Goal: Task Accomplishment & Management: Use online tool/utility

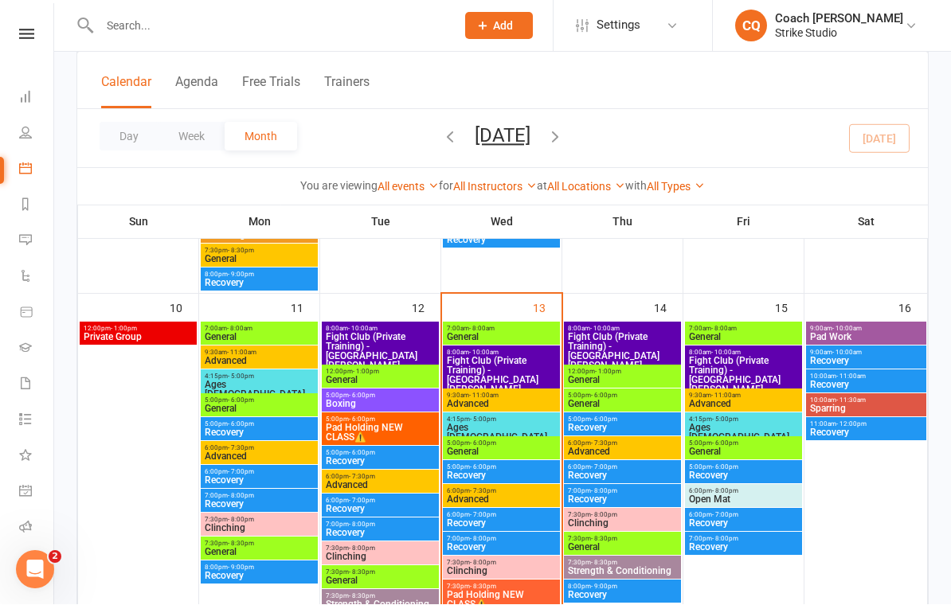
click at [526, 365] on span "Fight Club (Private Training) - Vinay Lim, Quang P..." at bounding box center [501, 381] width 111 height 48
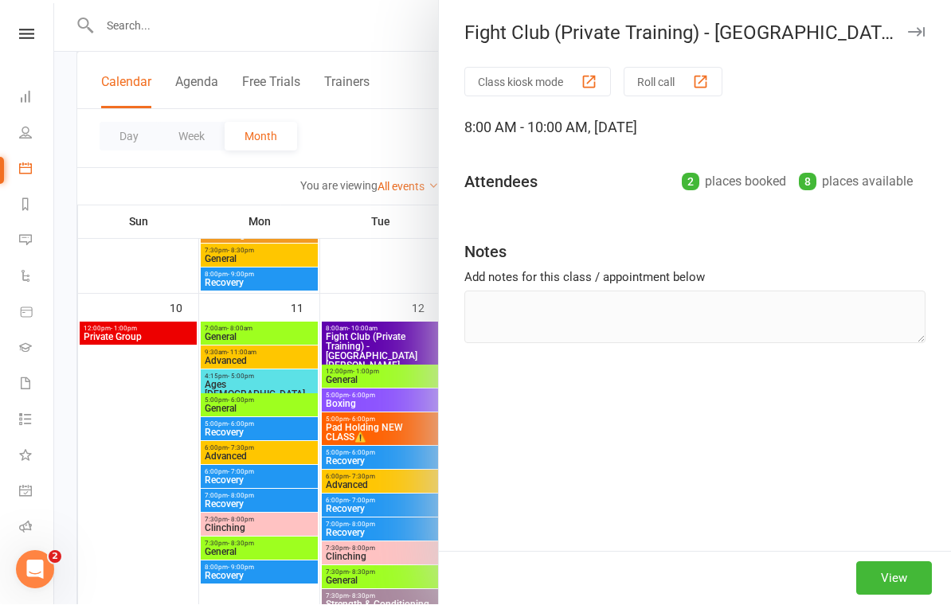
scroll to position [672, 0]
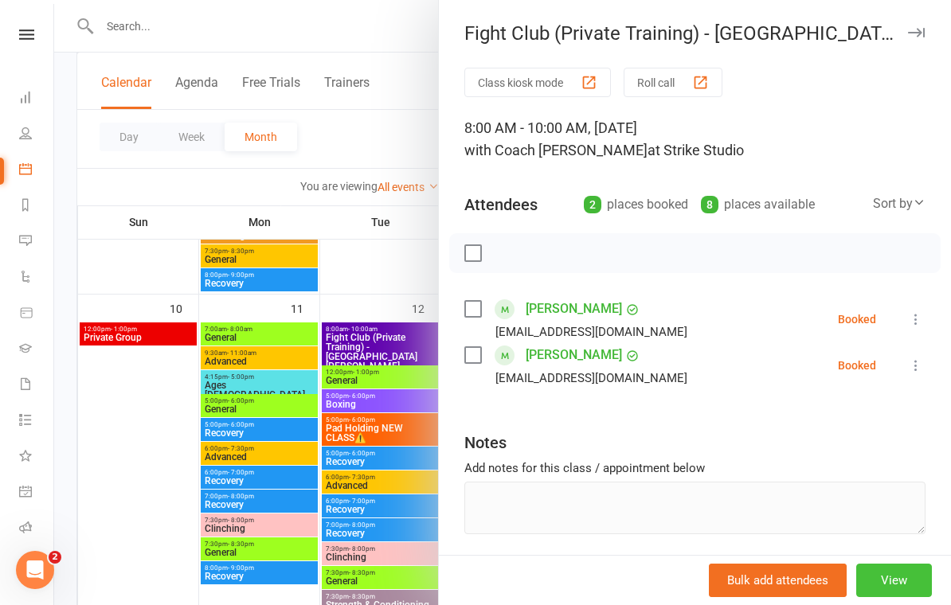
click at [887, 570] on button "View" at bounding box center [894, 580] width 76 height 33
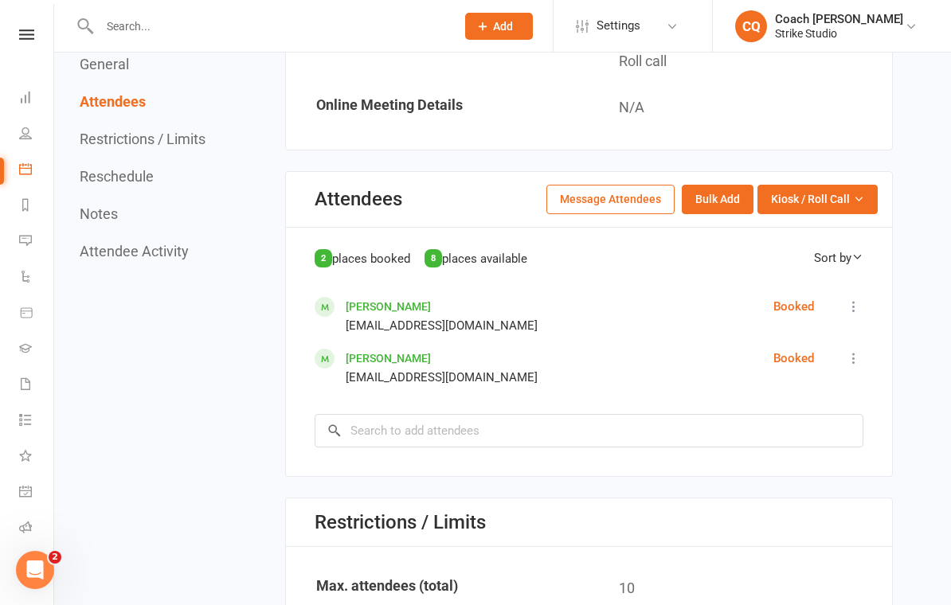
scroll to position [628, 0]
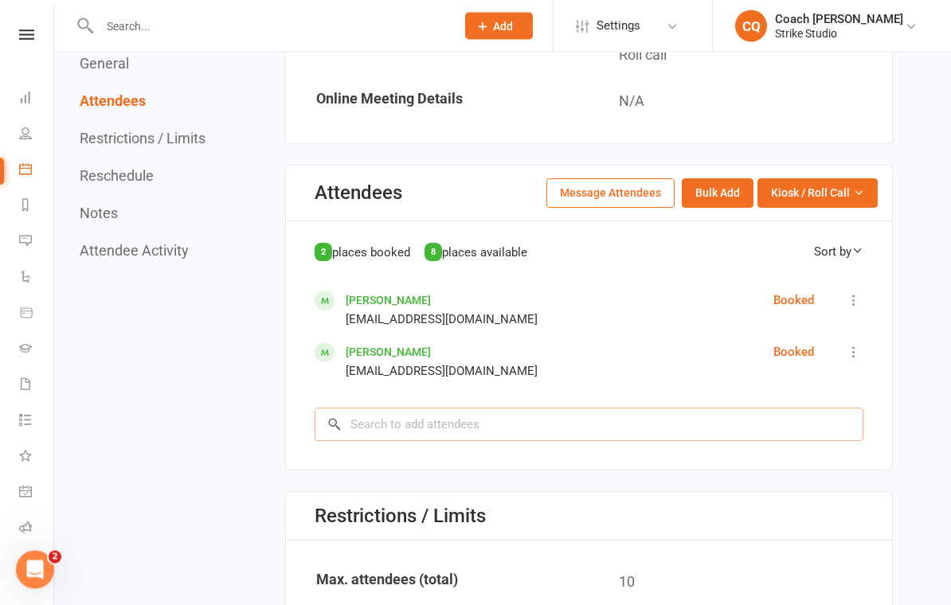
click at [676, 409] on input "search" at bounding box center [589, 425] width 549 height 33
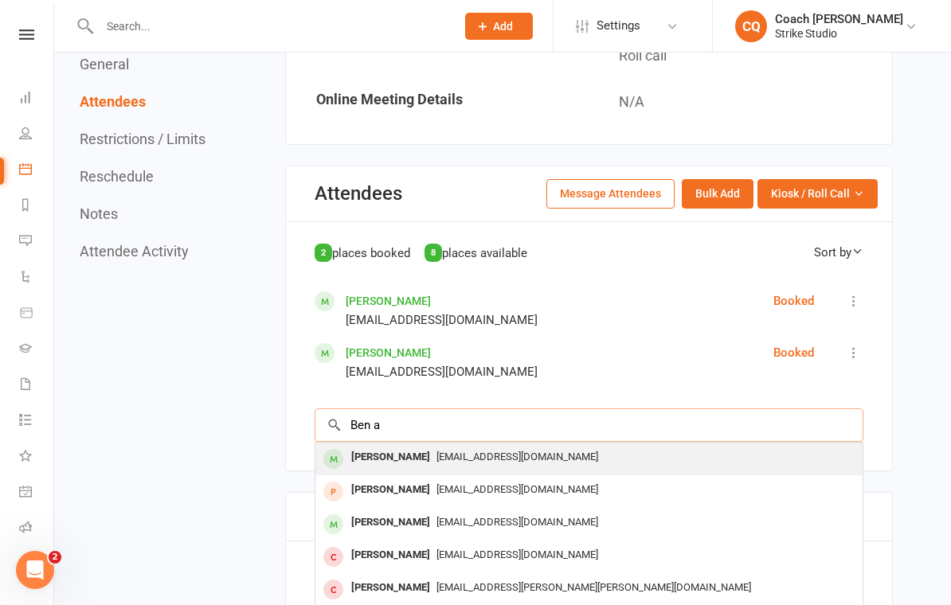
type input "Ben a"
click at [460, 451] on span "Bjpanderson@hotmail.com" at bounding box center [518, 457] width 162 height 12
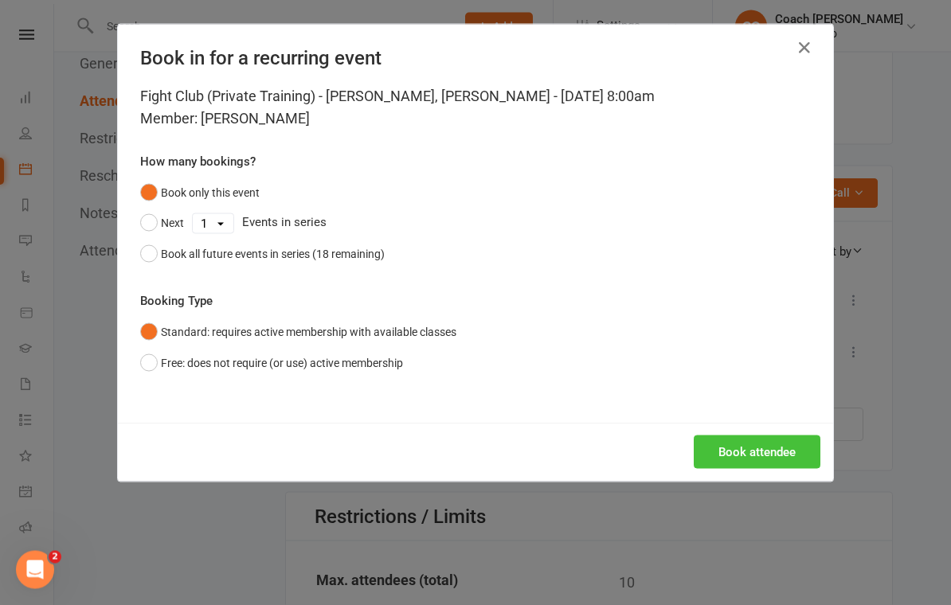
click at [759, 444] on button "Book attendee" at bounding box center [757, 452] width 127 height 33
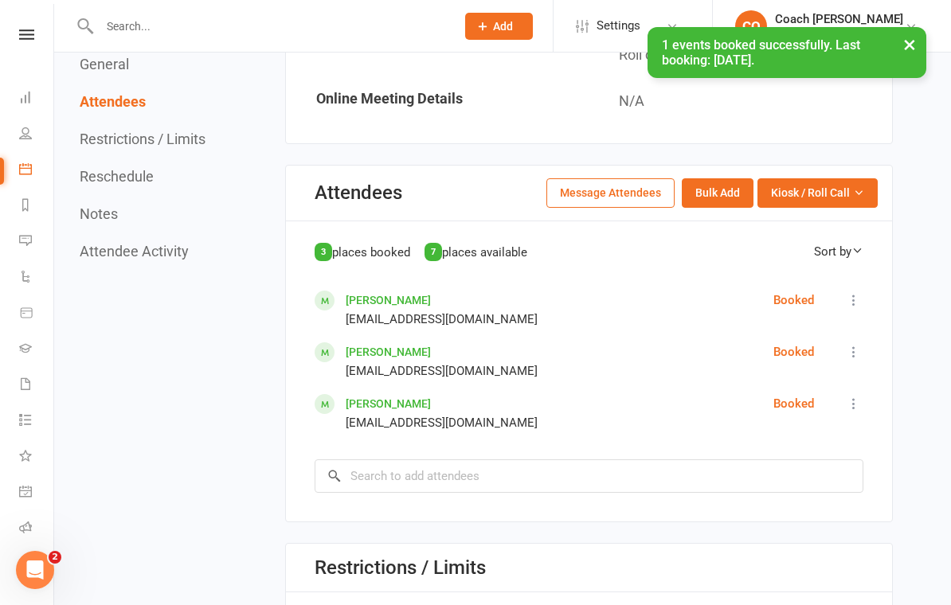
click at [856, 282] on div "3 places booked 7 places available Sort by First Name Last Name Ben Anderson Bj…" at bounding box center [589, 367] width 549 height 251
click at [856, 291] on button at bounding box center [853, 300] width 19 height 19
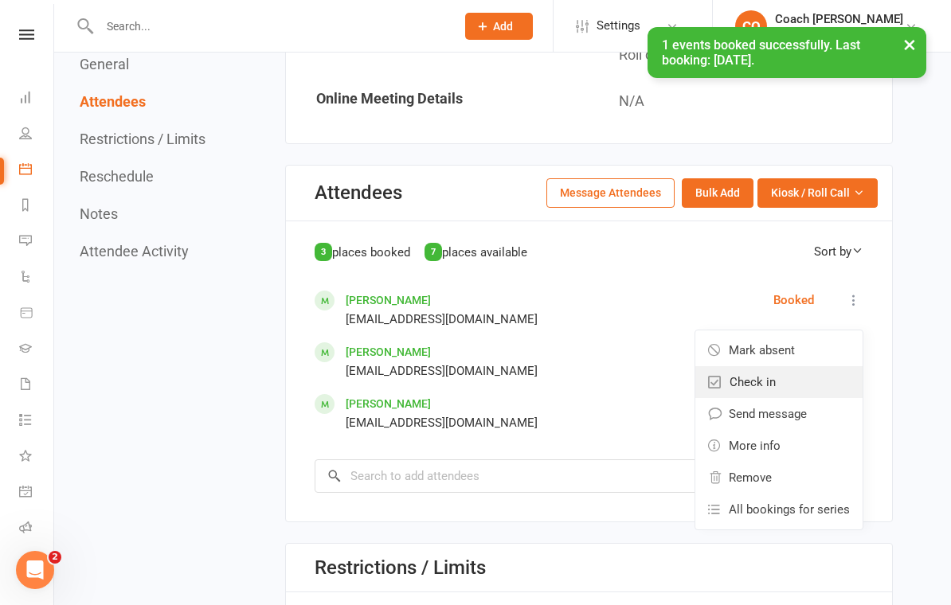
click at [801, 372] on link "Check in" at bounding box center [778, 382] width 167 height 32
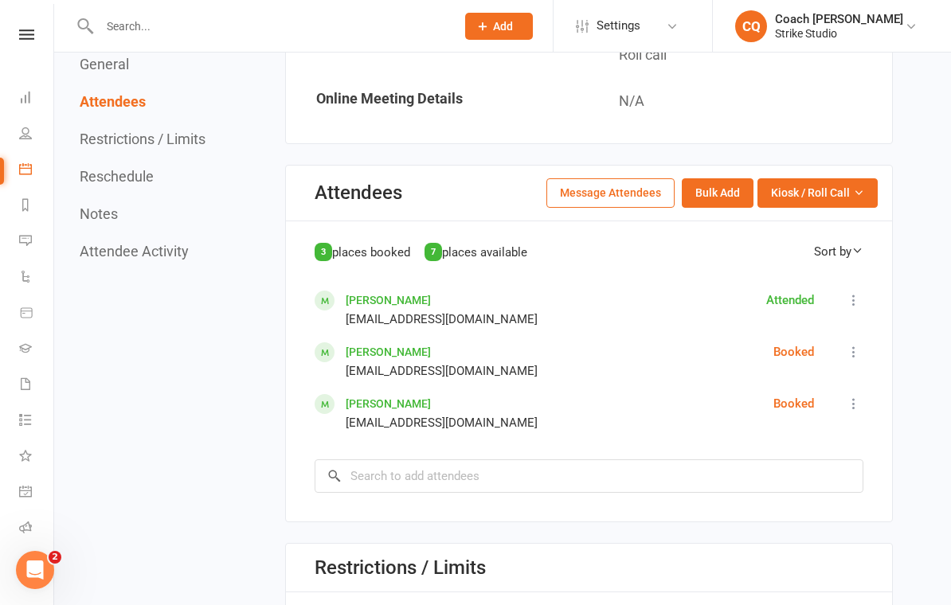
click at [862, 343] on button at bounding box center [853, 352] width 19 height 19
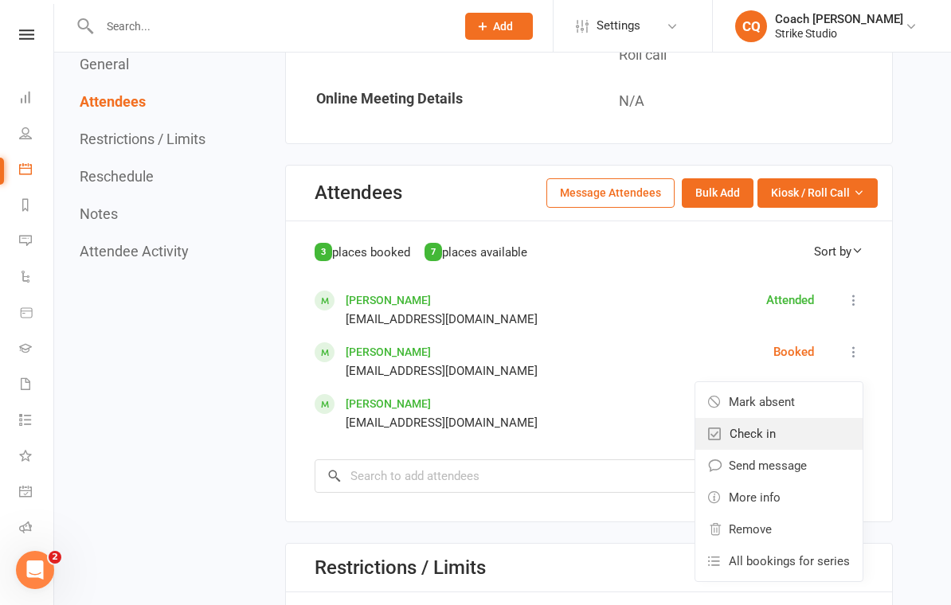
click at [819, 426] on link "Check in" at bounding box center [778, 434] width 167 height 32
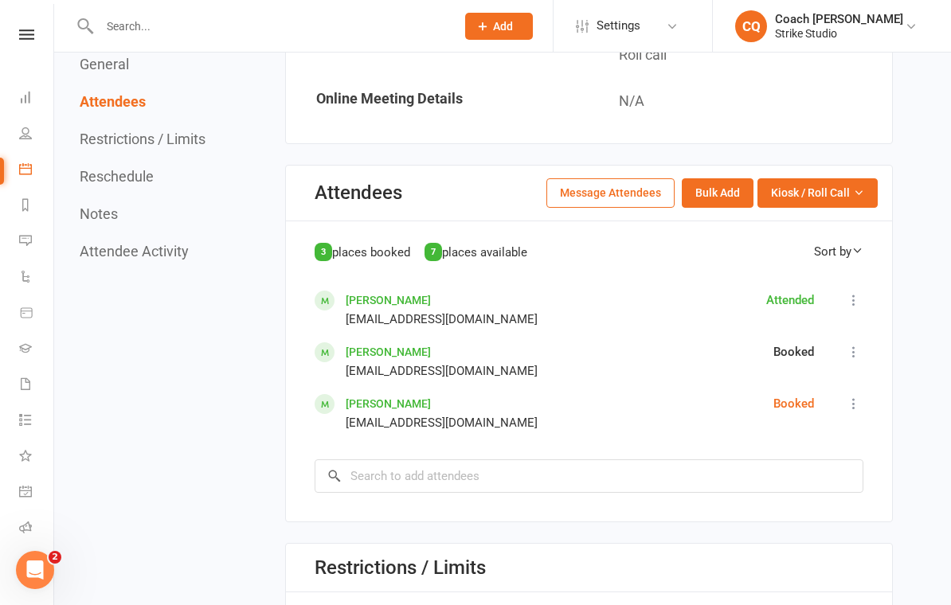
click at [858, 396] on icon at bounding box center [854, 404] width 16 height 16
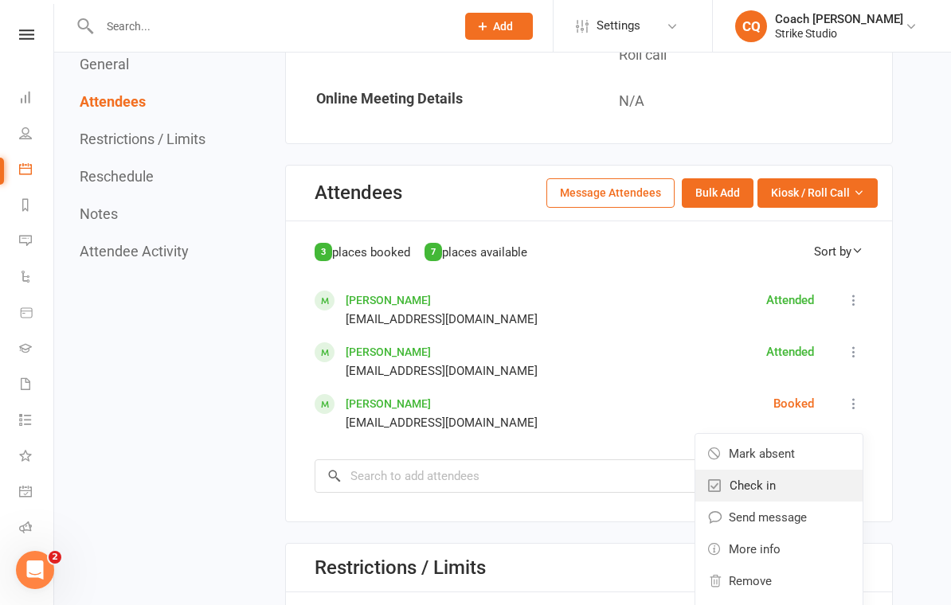
click at [812, 478] on link "Check in" at bounding box center [778, 486] width 167 height 32
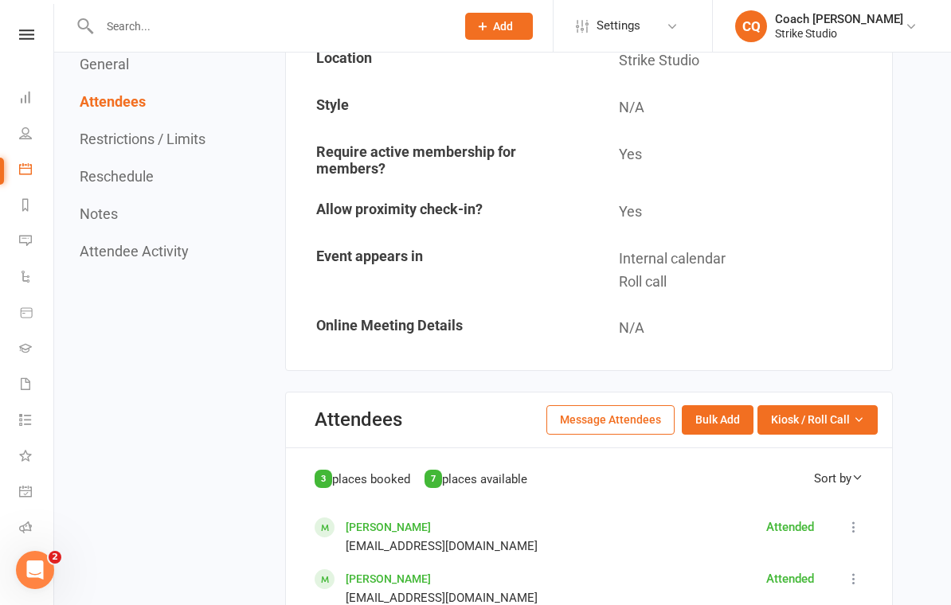
scroll to position [0, 0]
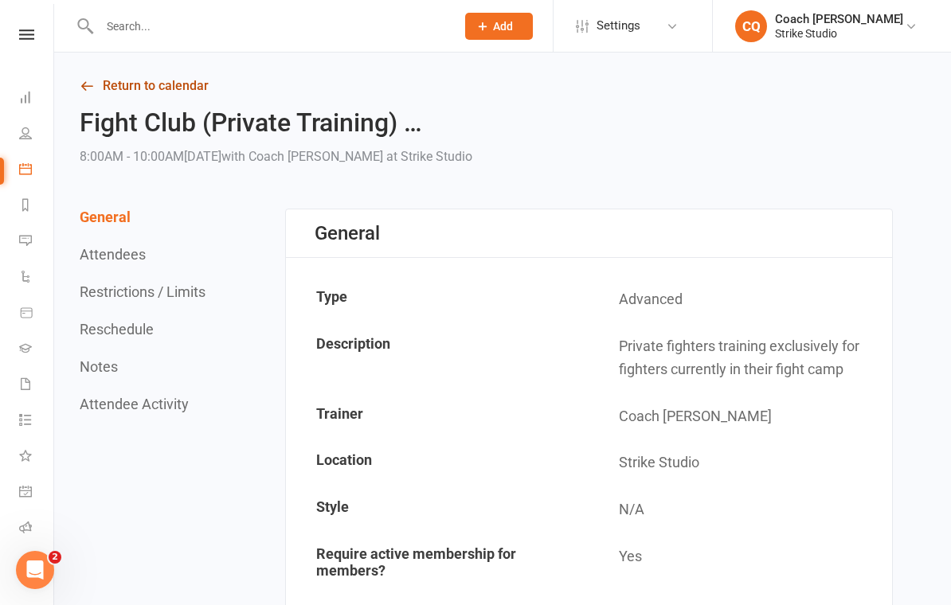
click at [179, 84] on link "Return to calendar" at bounding box center [486, 86] width 813 height 22
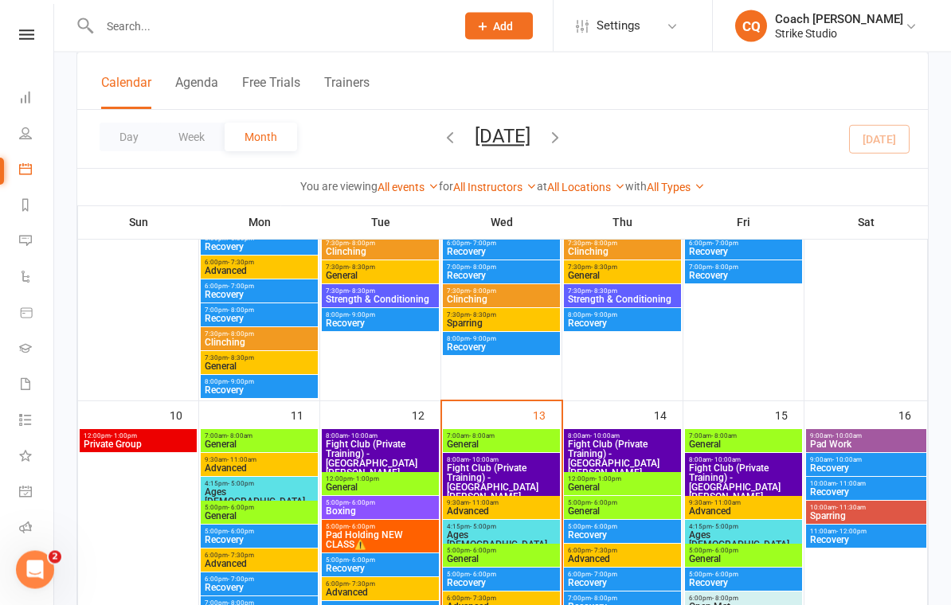
scroll to position [568, 0]
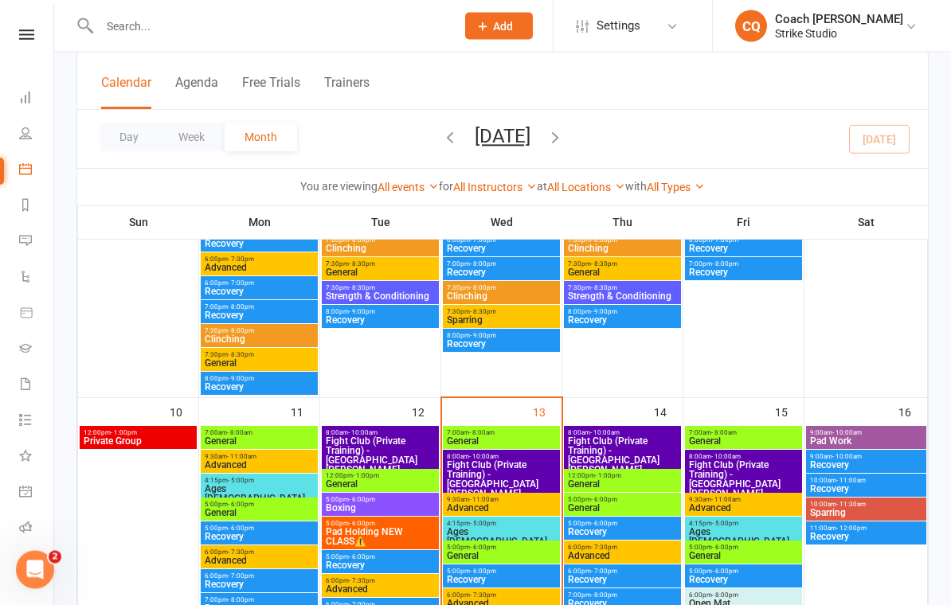
click at [398, 446] on span "Fight Club (Private Training) - Vinay Lim, Quang P..." at bounding box center [380, 461] width 111 height 48
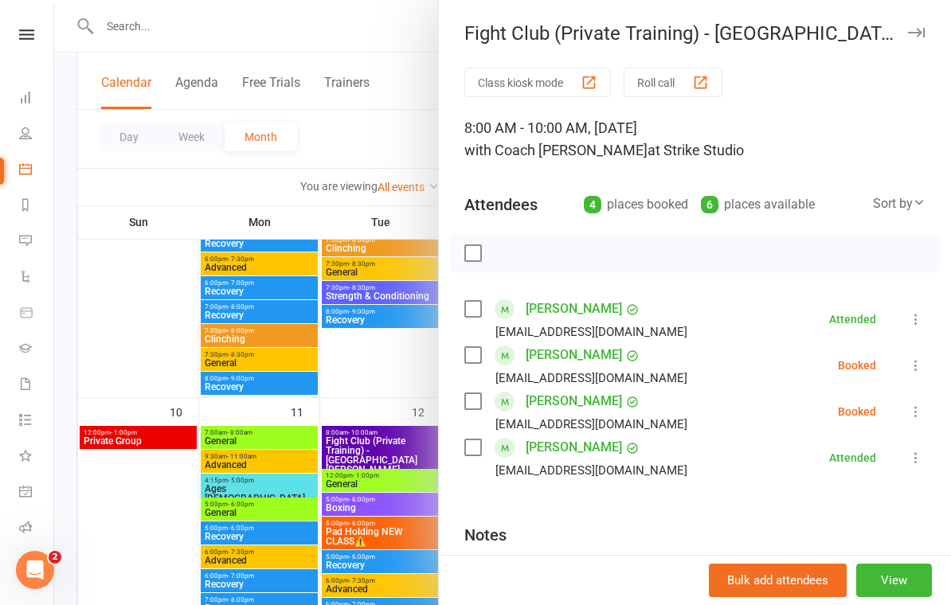
scroll to position [25, 0]
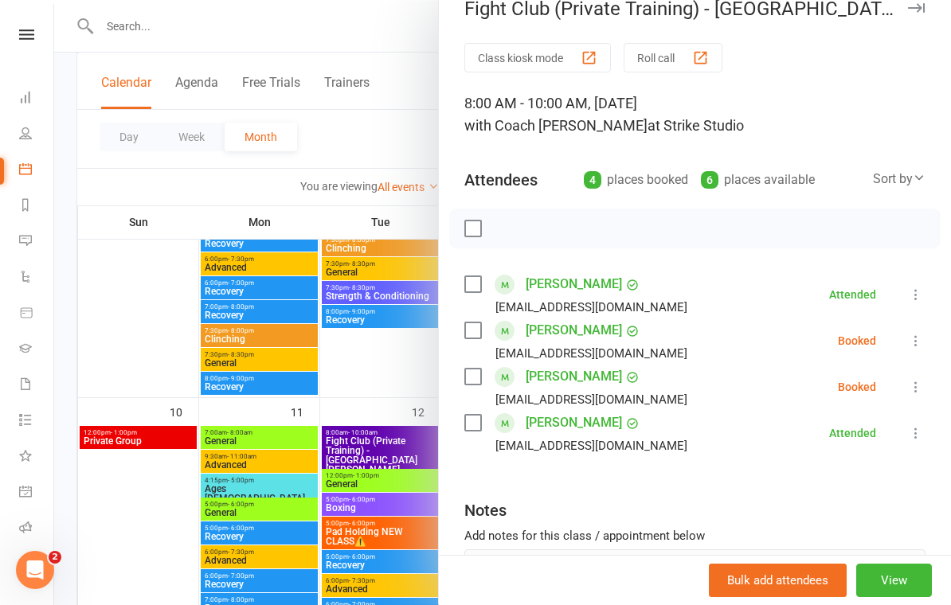
click at [916, 337] on icon at bounding box center [916, 341] width 16 height 16
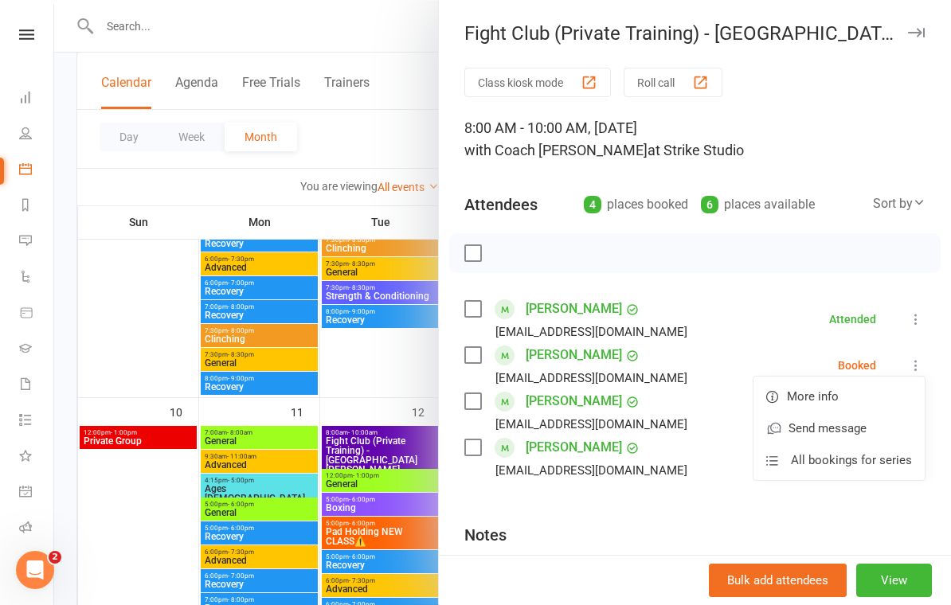
scroll to position [0, 0]
click at [899, 597] on button "View" at bounding box center [894, 580] width 76 height 33
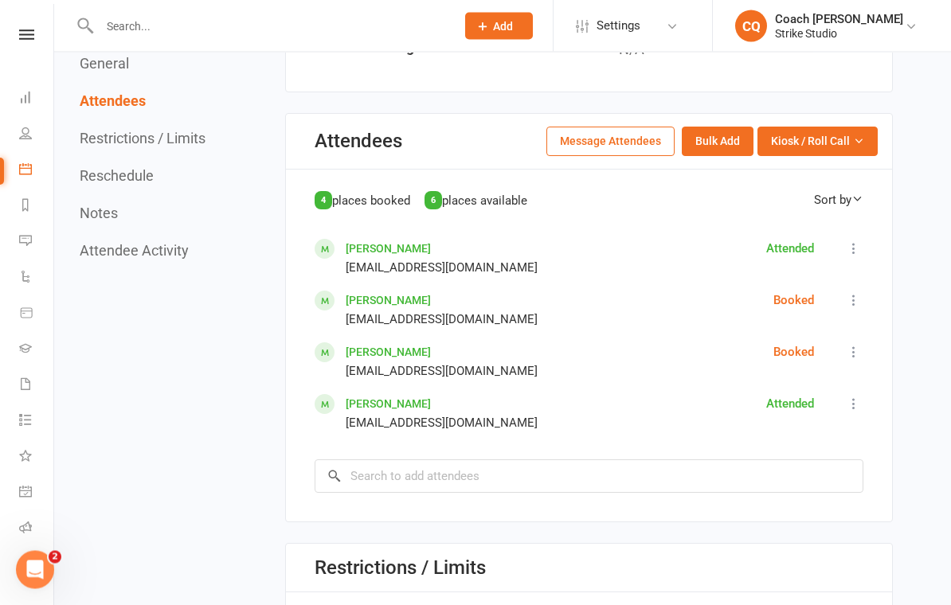
click at [862, 292] on button at bounding box center [853, 301] width 19 height 19
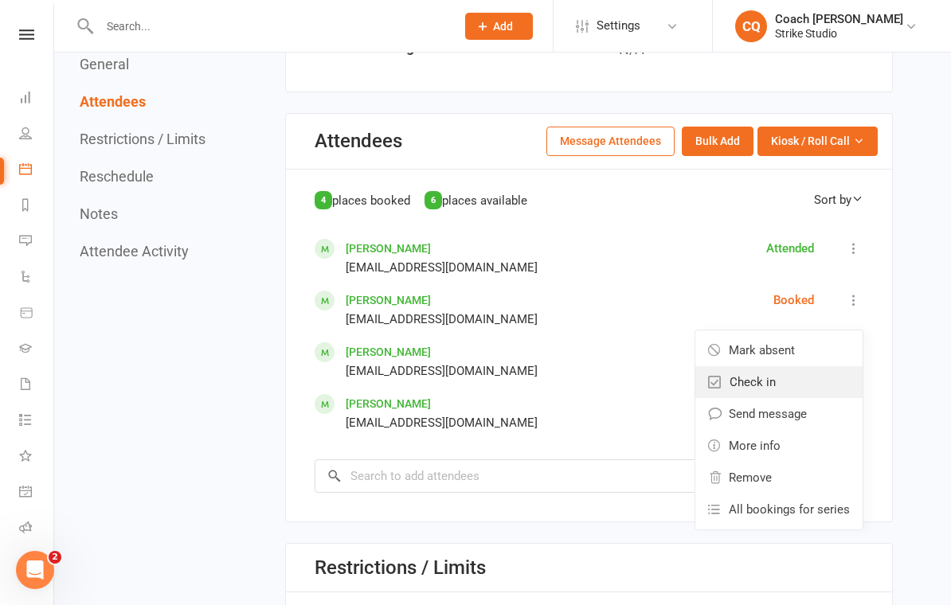
click at [812, 374] on link "Check in" at bounding box center [778, 382] width 167 height 32
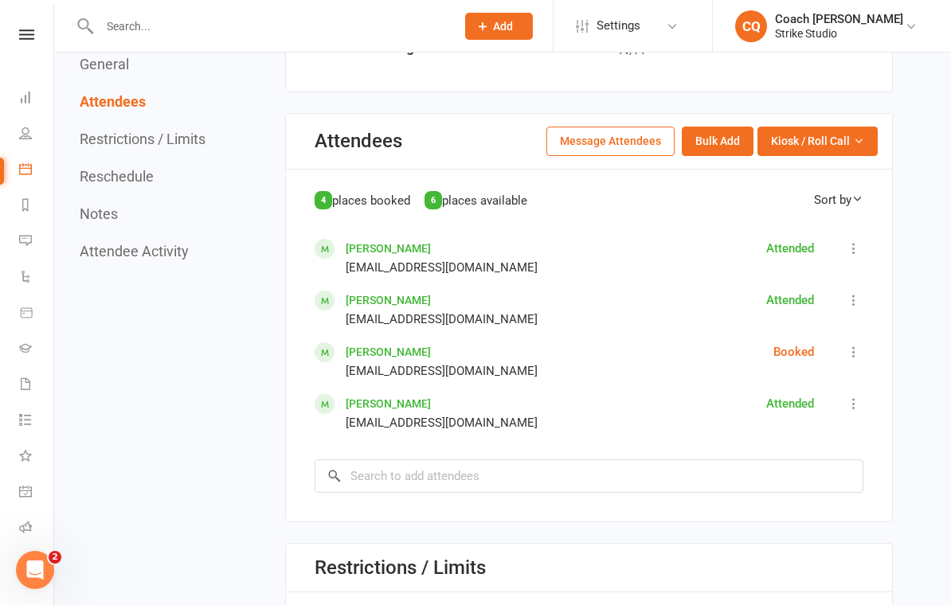
click at [857, 344] on icon at bounding box center [854, 352] width 16 height 16
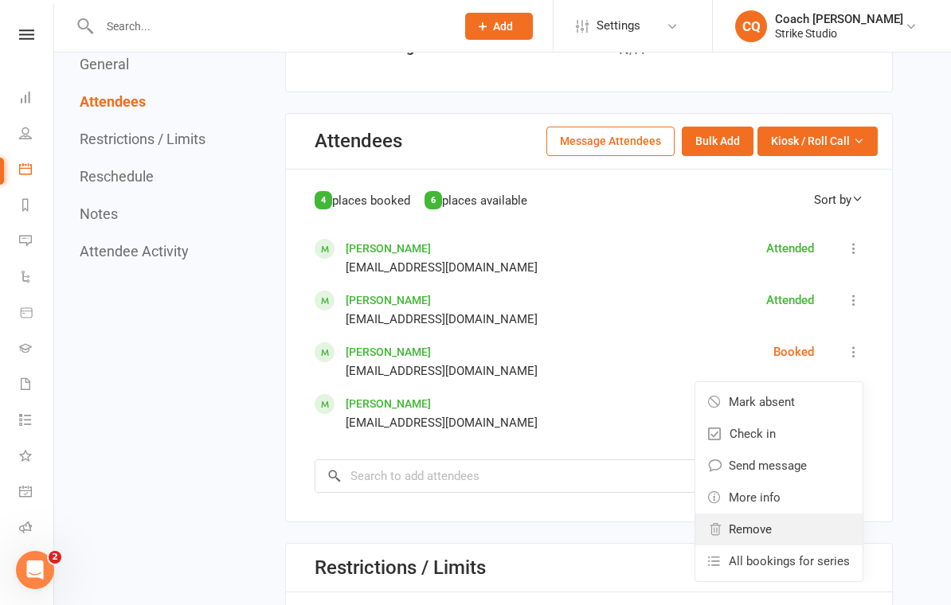
click at [778, 515] on link "Remove" at bounding box center [778, 530] width 167 height 32
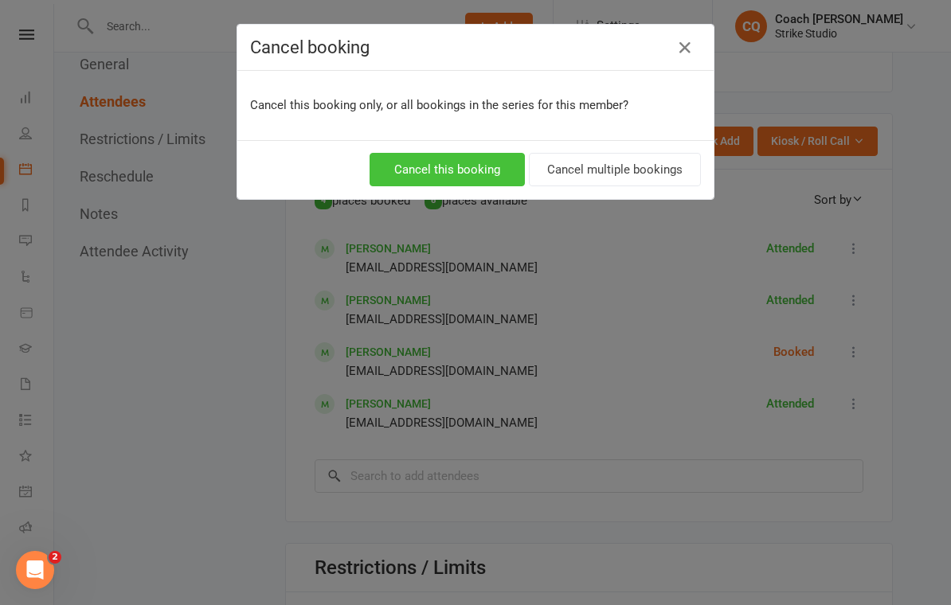
click at [495, 164] on button "Cancel this booking" at bounding box center [447, 169] width 155 height 33
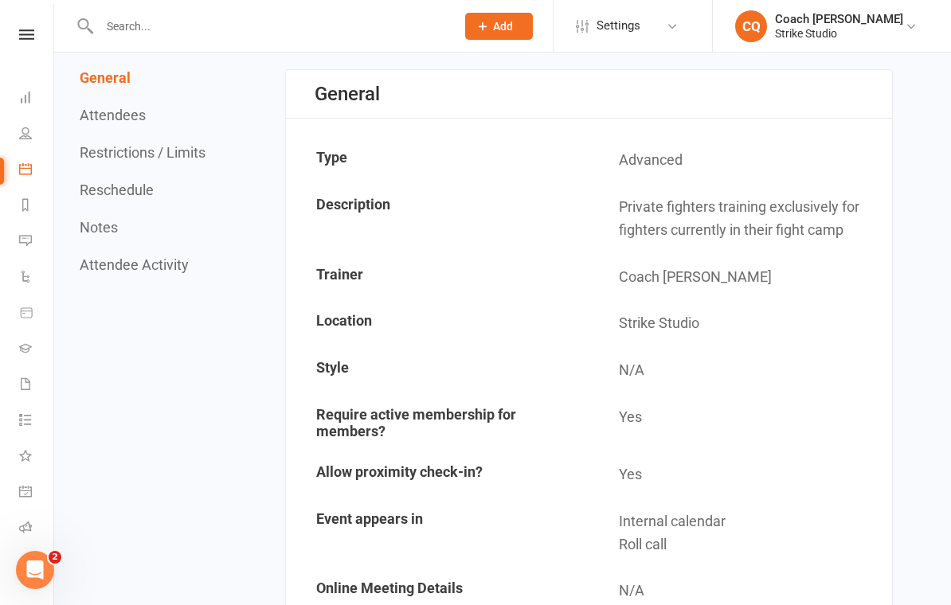
scroll to position [0, 0]
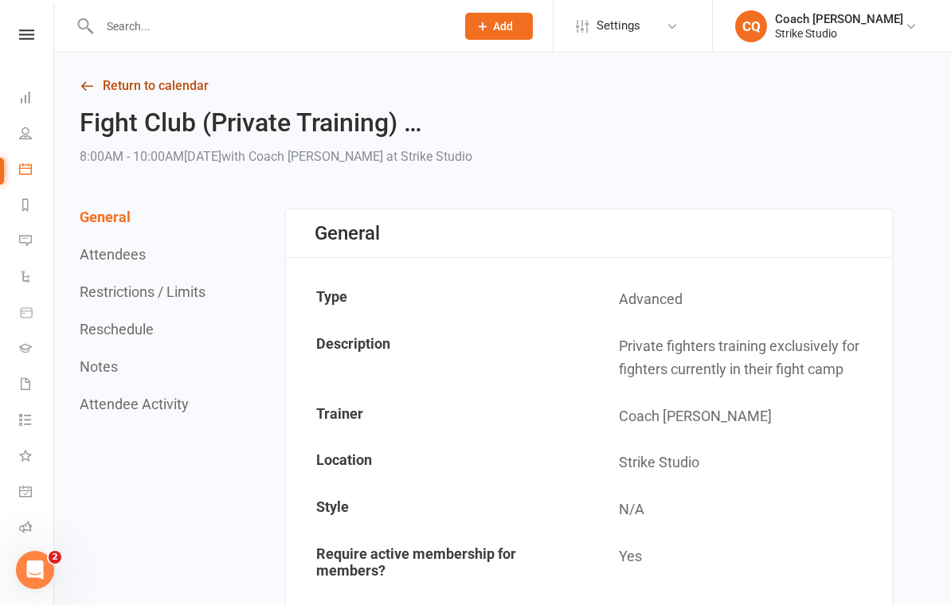
click at [190, 75] on link "Return to calendar" at bounding box center [486, 86] width 813 height 22
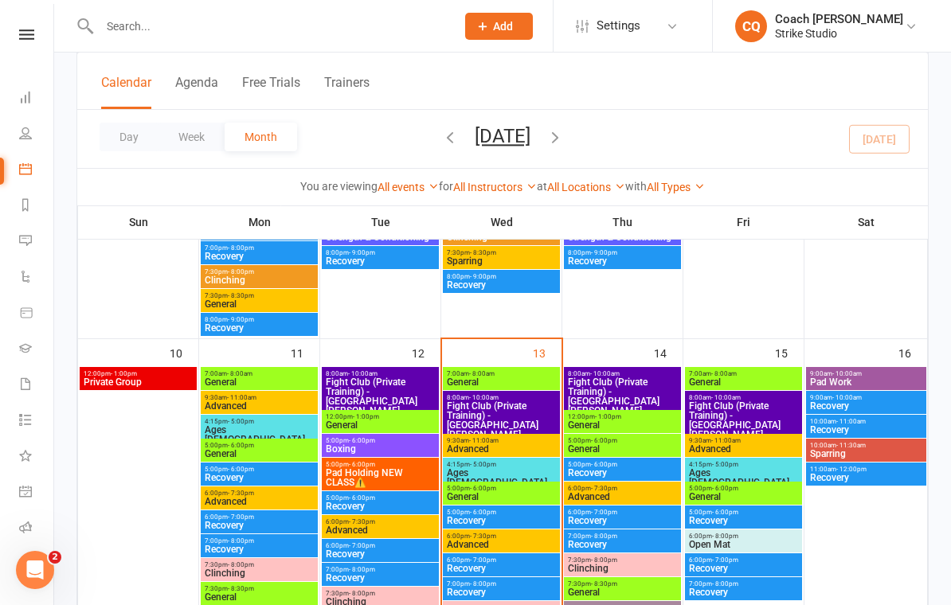
scroll to position [666, 0]
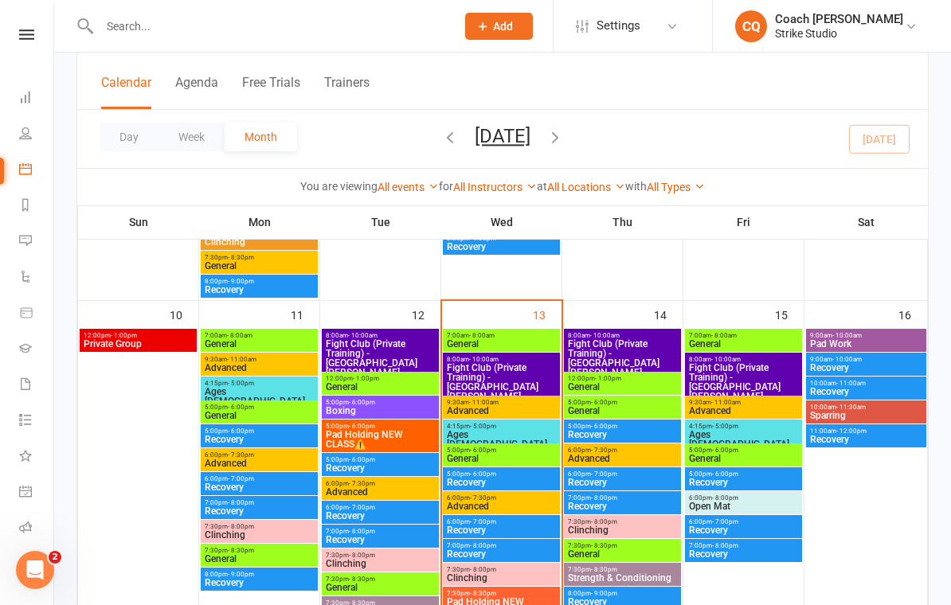
click at [519, 403] on span "9:30am - 11:00am" at bounding box center [501, 402] width 111 height 7
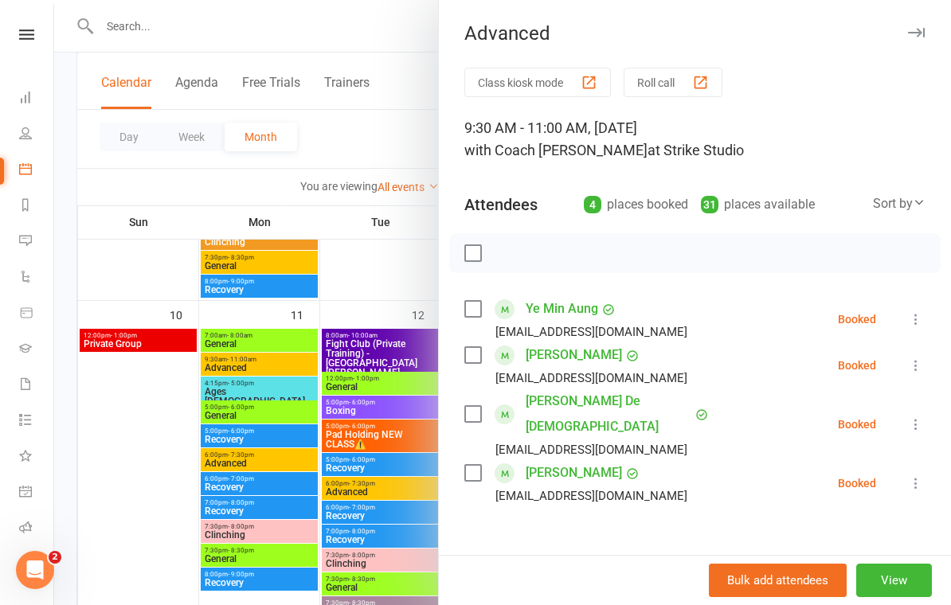
click at [590, 84] on div "button" at bounding box center [589, 82] width 17 height 17
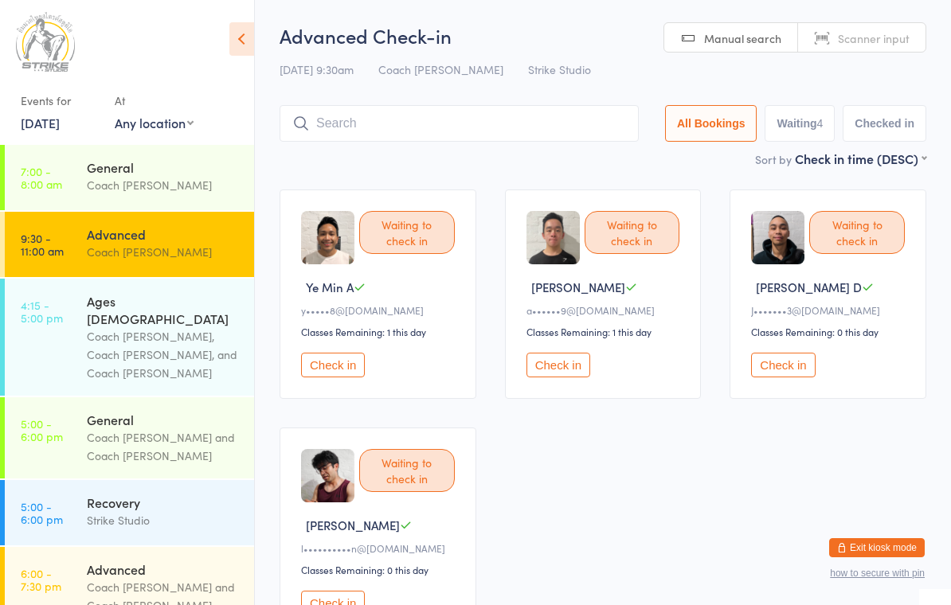
click at [510, 126] on input "search" at bounding box center [459, 123] width 359 height 37
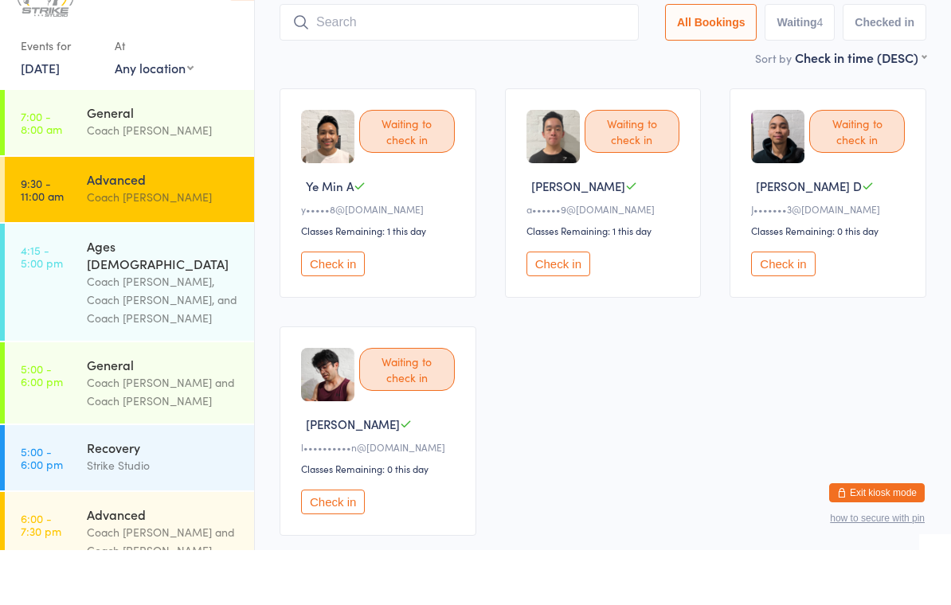
scroll to position [52, 0]
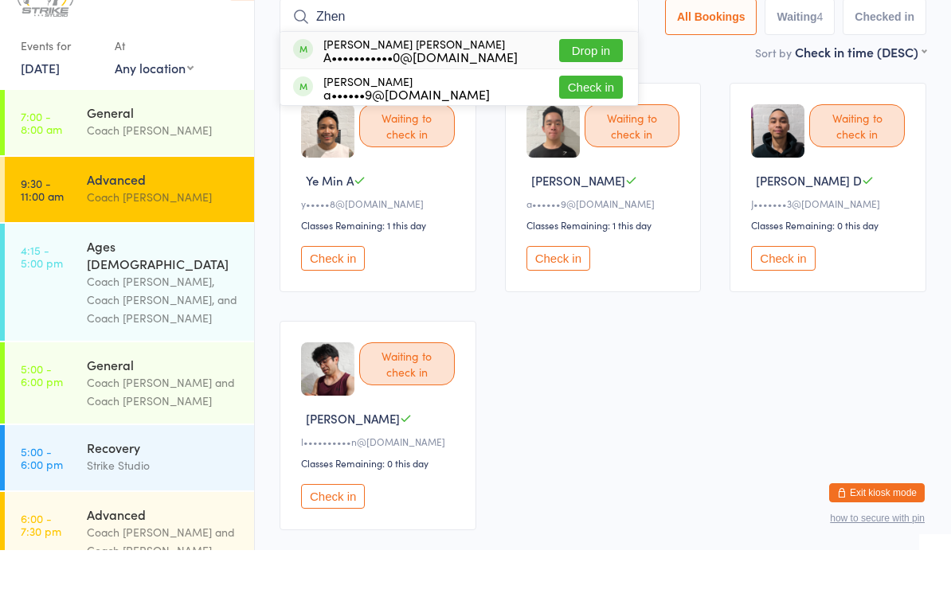
type input "Zhen"
click at [577, 94] on button "Drop in" at bounding box center [591, 105] width 64 height 23
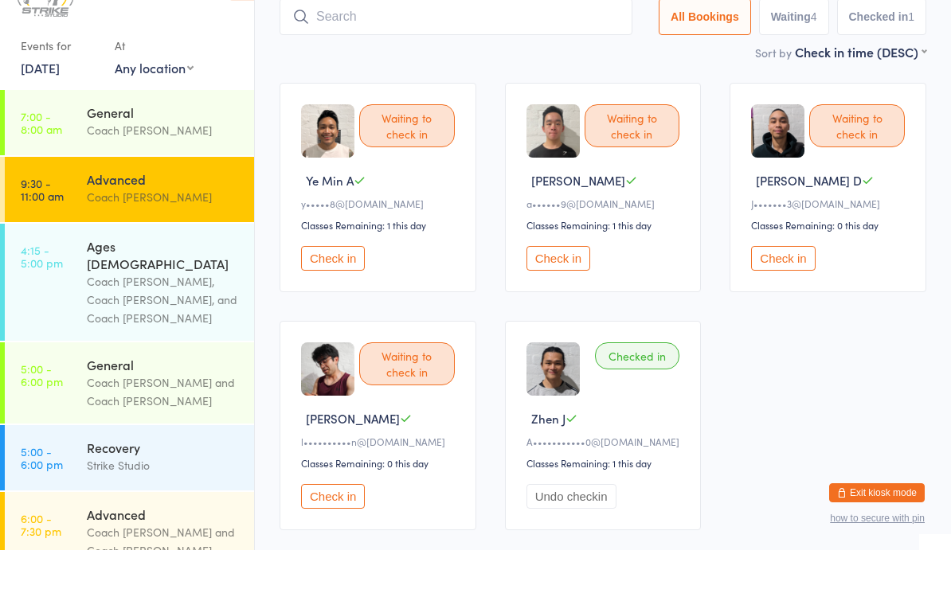
click at [542, 301] on button "Check in" at bounding box center [559, 313] width 64 height 25
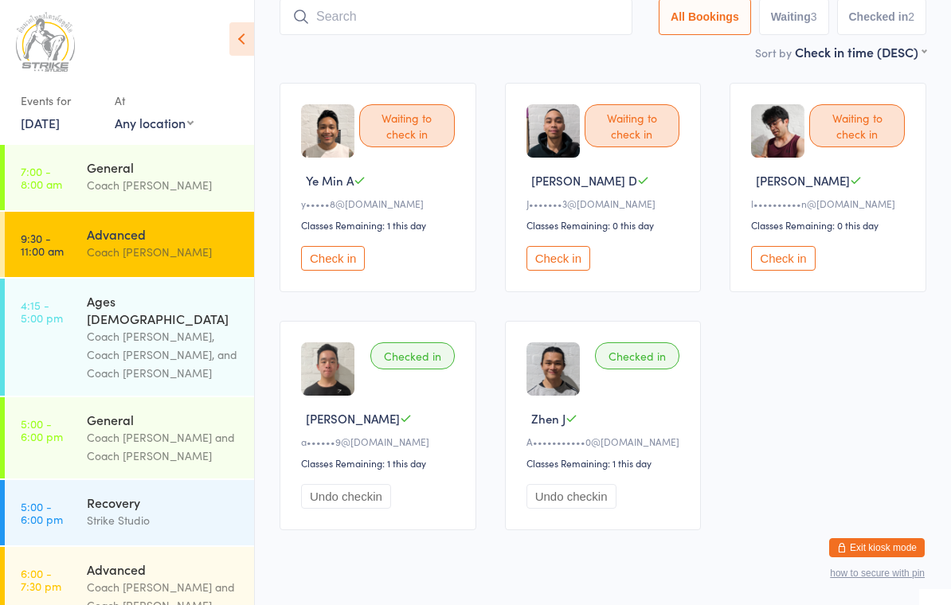
click at [319, 259] on button "Check in" at bounding box center [333, 258] width 64 height 25
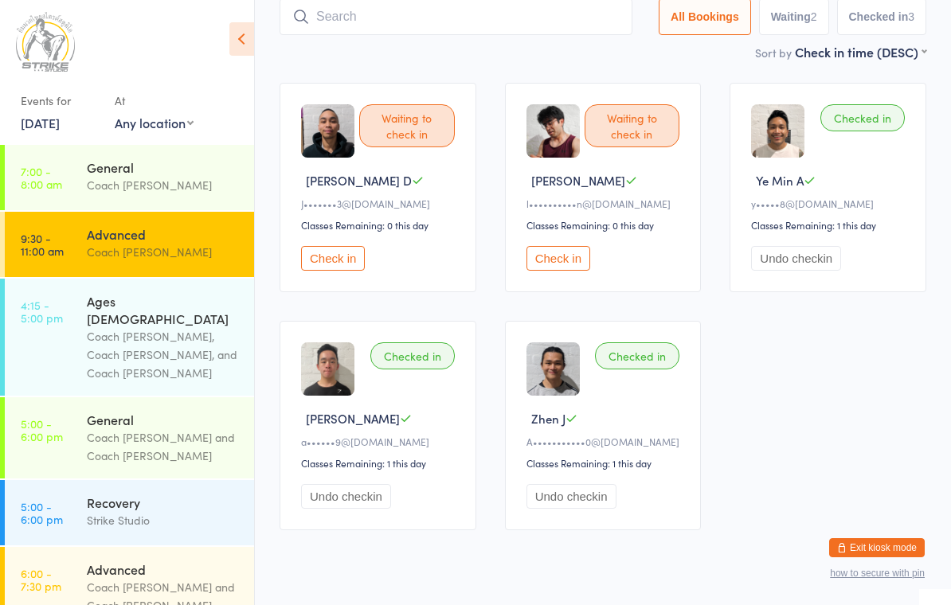
click at [437, 10] on input "search" at bounding box center [456, 16] width 353 height 37
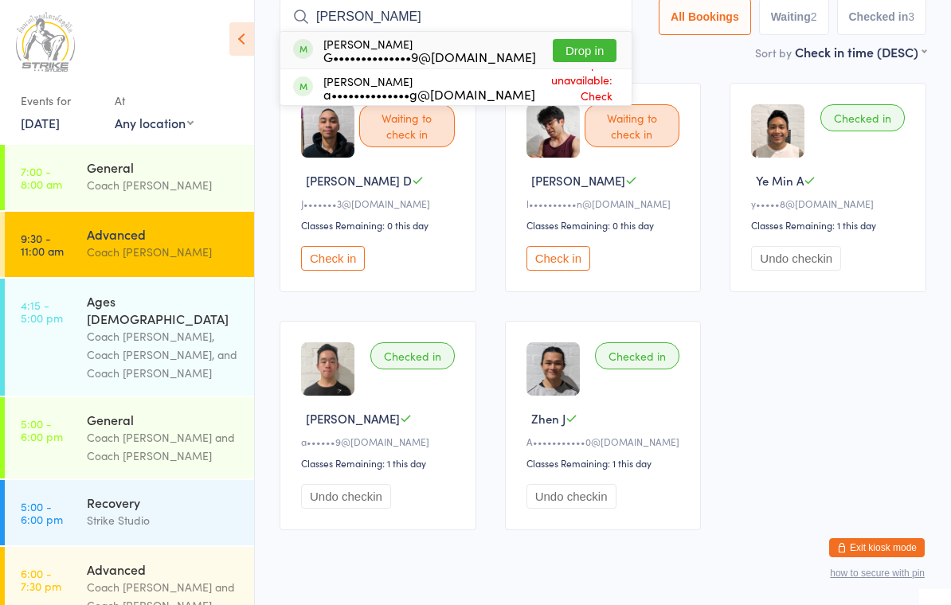
type input "[PERSON_NAME]"
click at [584, 49] on button "Drop in" at bounding box center [585, 50] width 64 height 23
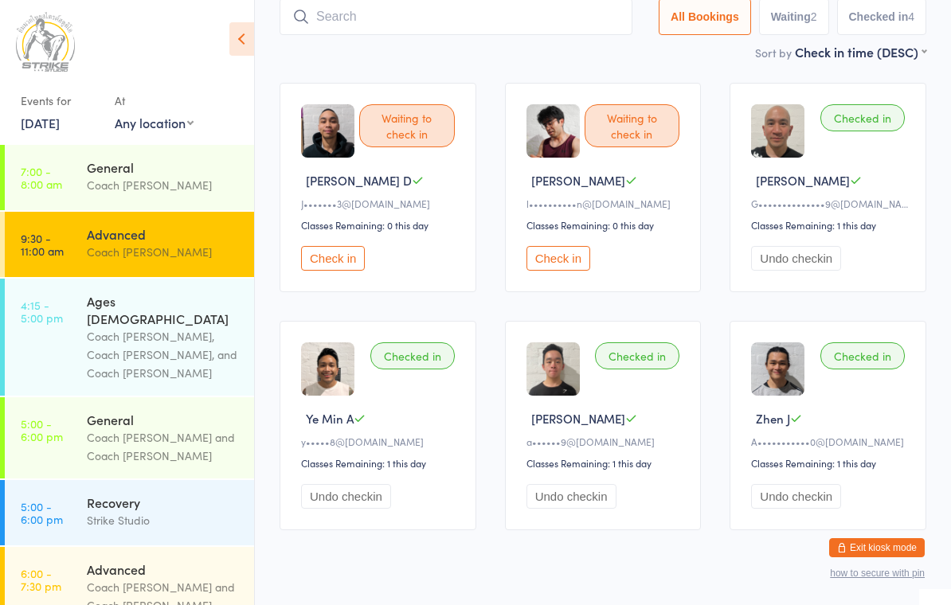
click at [342, 248] on div "Waiting to check in [PERSON_NAME]•••••••3@[DOMAIN_NAME] Classes Remaining: 0 th…" at bounding box center [378, 187] width 197 height 209
click at [330, 270] on button "Check in" at bounding box center [333, 258] width 64 height 25
